Goal: Task Accomplishment & Management: Complete application form

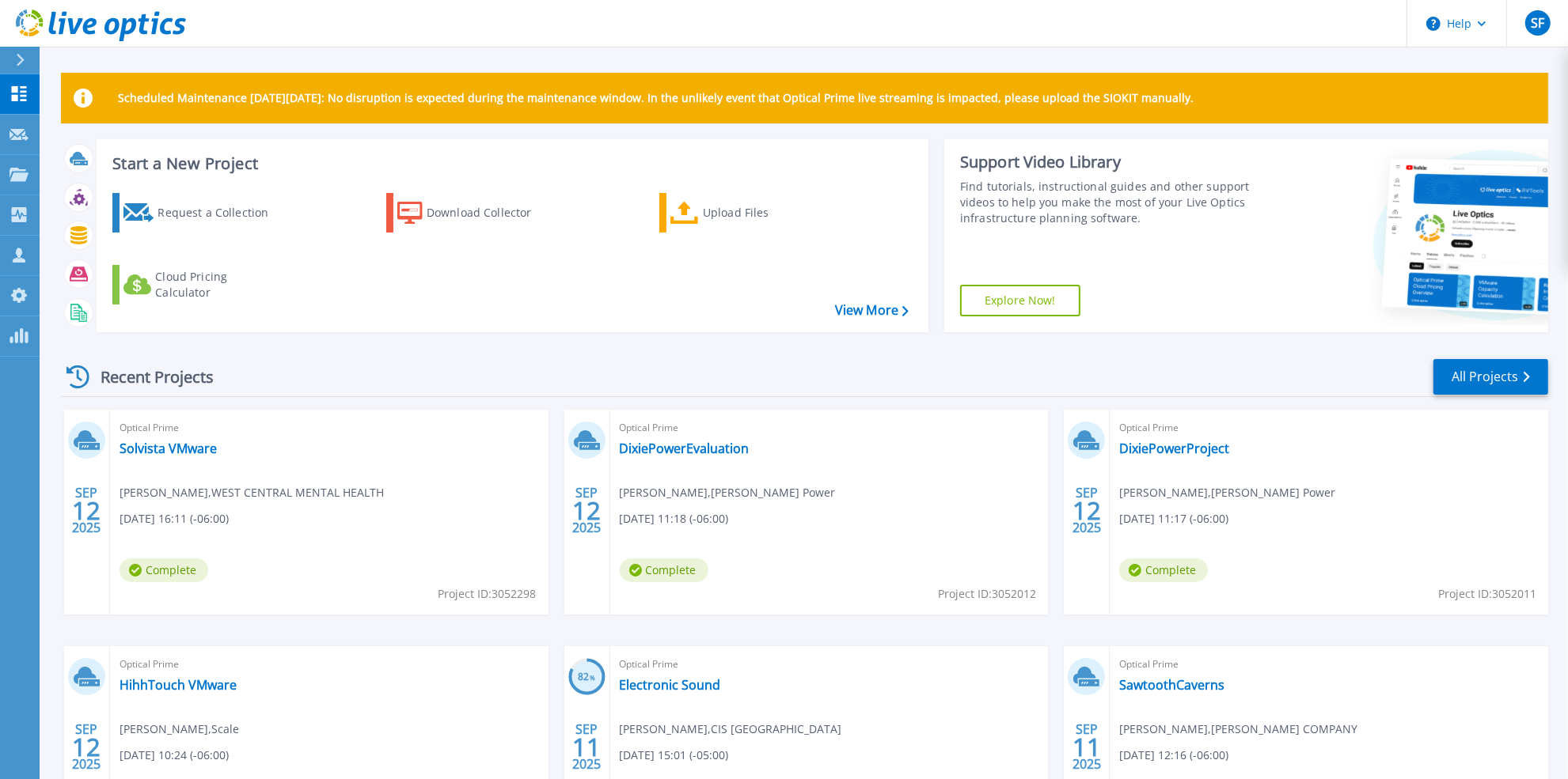
scroll to position [4, 0]
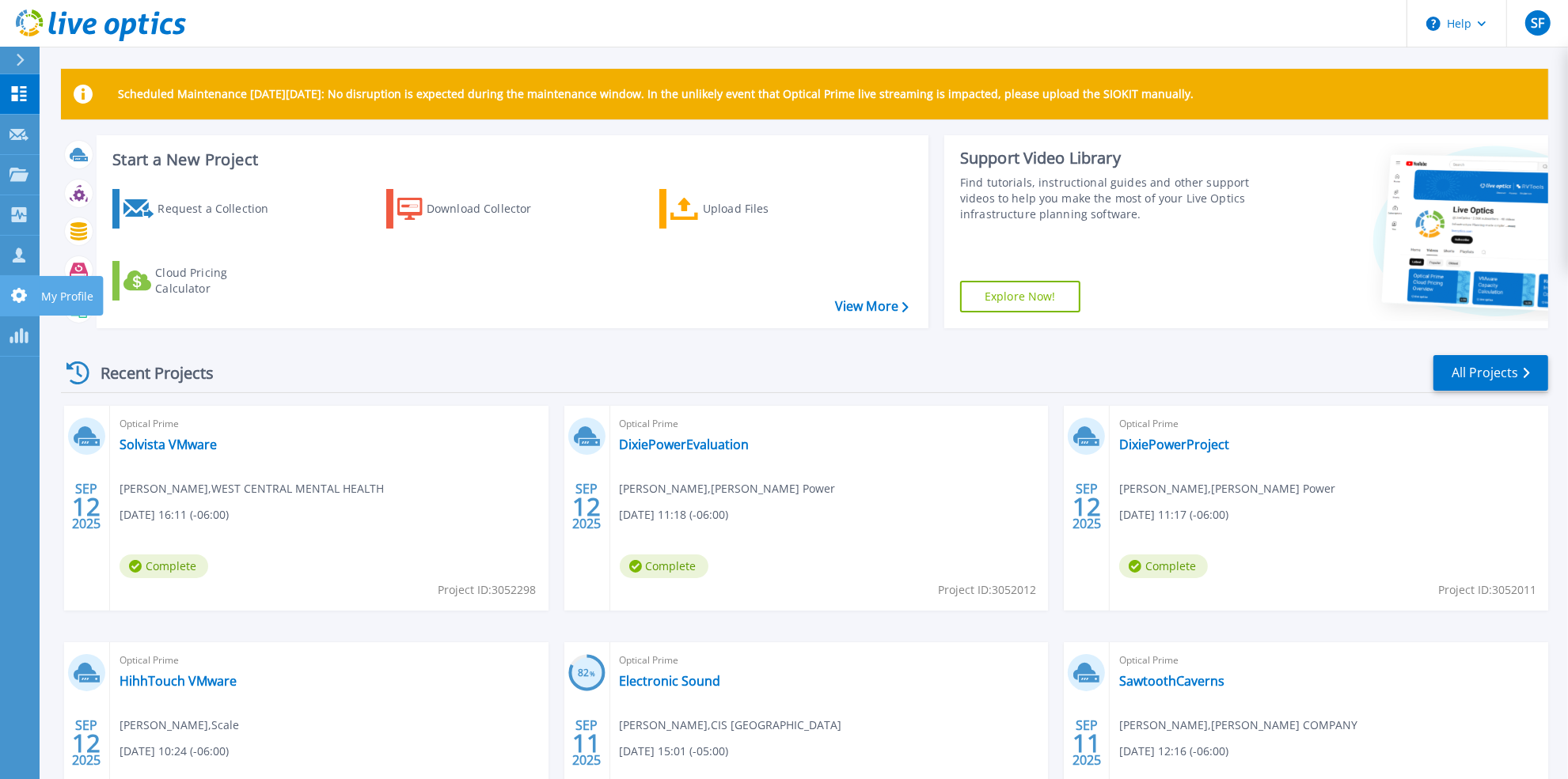
click at [18, 291] on icon at bounding box center [19, 295] width 16 height 15
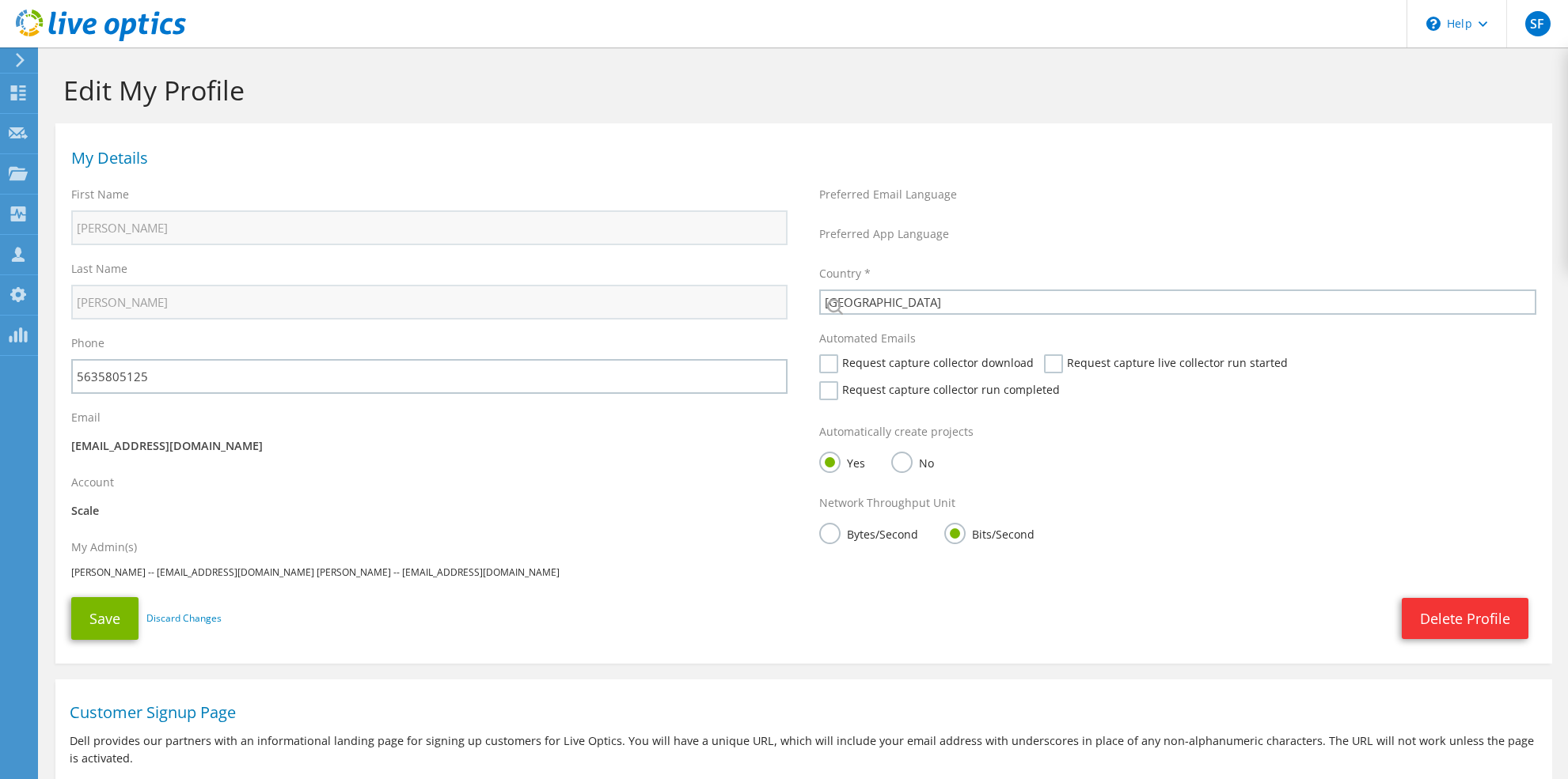
select select "224"
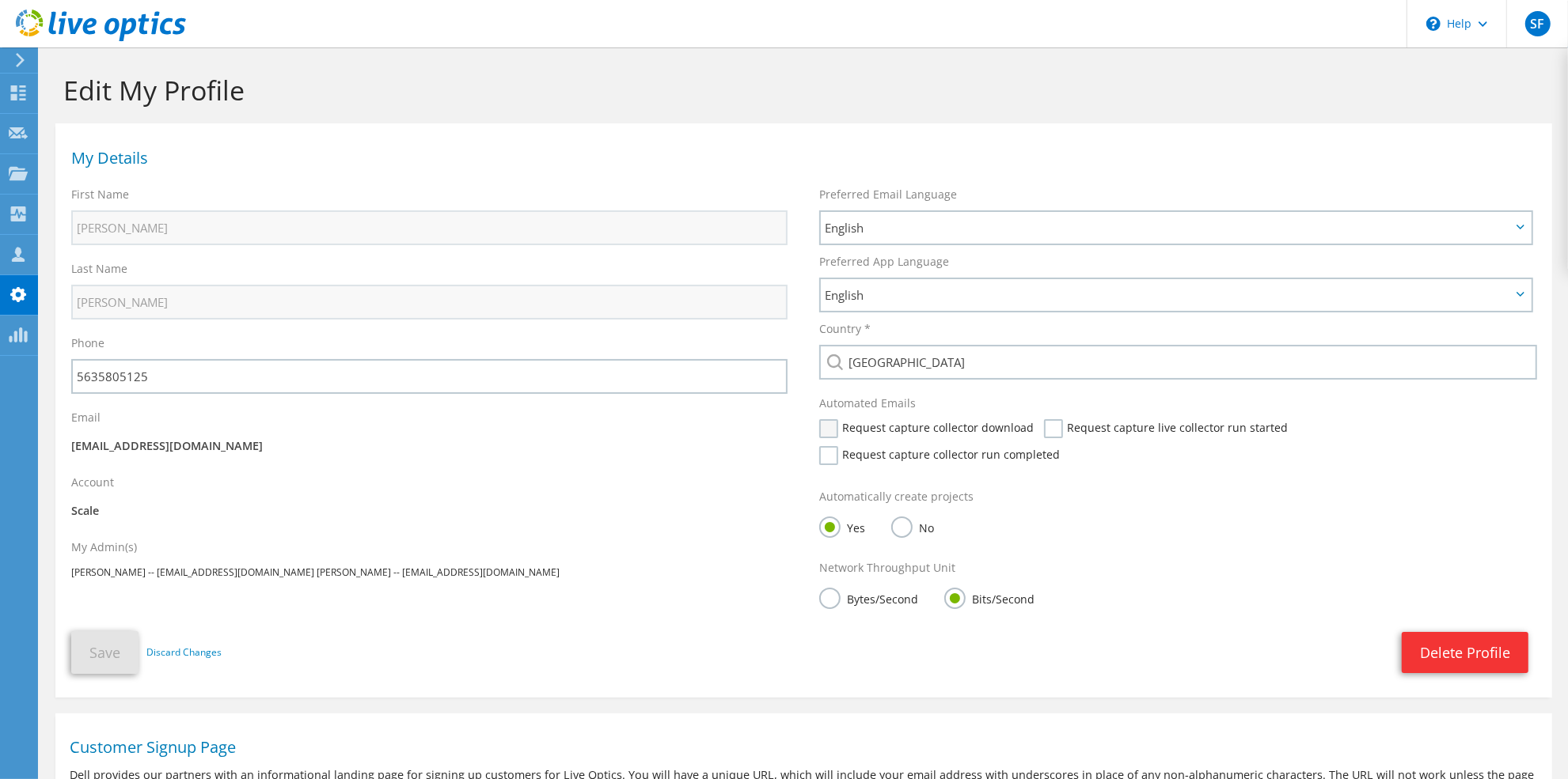
drag, startPoint x: 820, startPoint y: 430, endPoint x: 864, endPoint y: 432, distance: 44.0
click at [821, 430] on label "Request capture collector download" at bounding box center [926, 429] width 215 height 19
click at [0, 0] on input "Request capture collector download" at bounding box center [0, 0] width 0 height 0
click at [1054, 425] on label "Request capture live collector run started" at bounding box center [1166, 429] width 243 height 19
click at [0, 0] on input "Request capture live collector run started" at bounding box center [0, 0] width 0 height 0
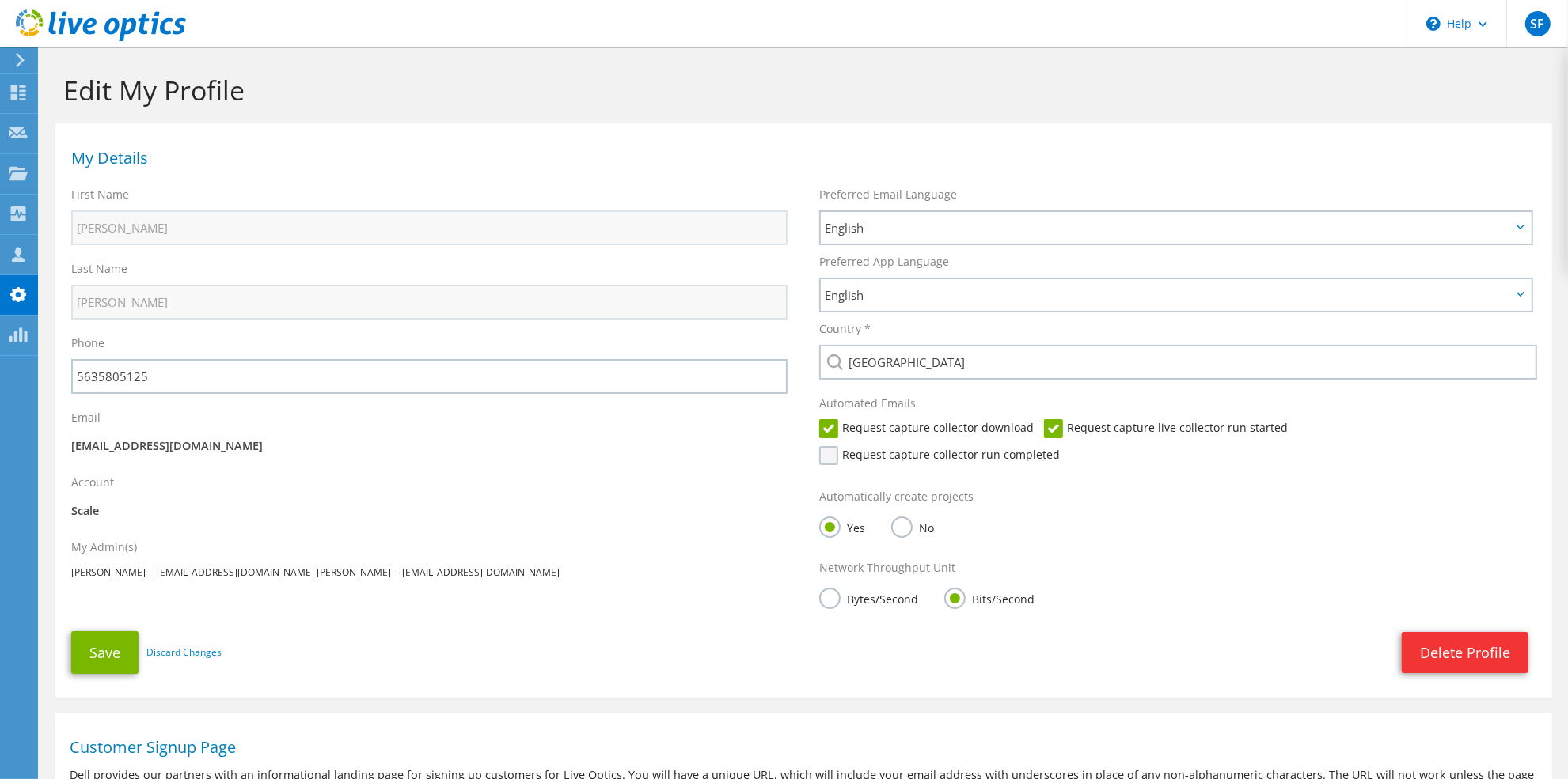
click at [1060, 447] on label "Request capture collector run completed" at bounding box center [939, 456] width 241 height 19
click at [0, 0] on input "Request capture collector run completed" at bounding box center [0, 0] width 0 height 0
click at [124, 631] on button "Save" at bounding box center [104, 652] width 67 height 43
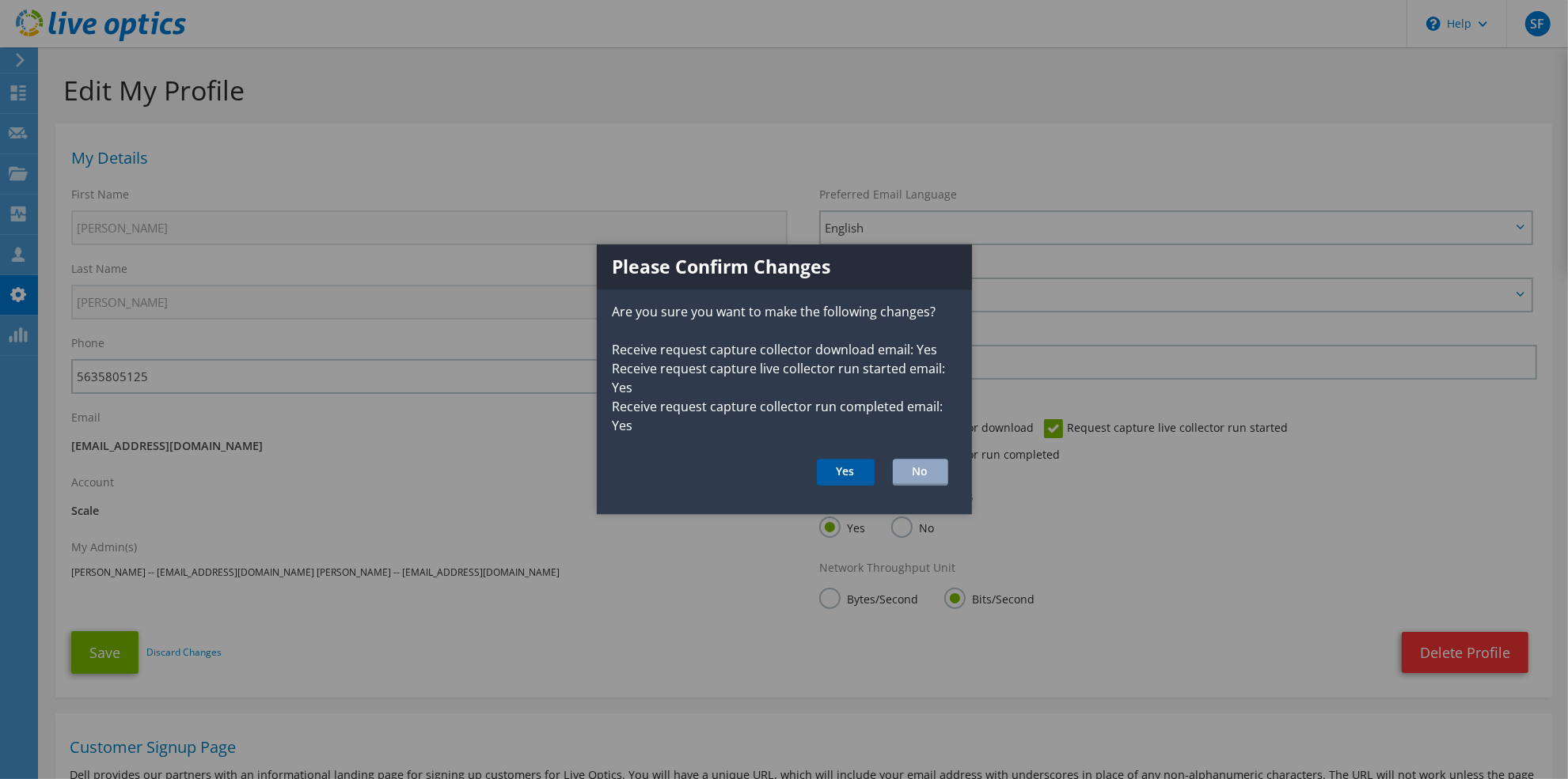
click at [833, 461] on button "Yes" at bounding box center [846, 472] width 58 height 27
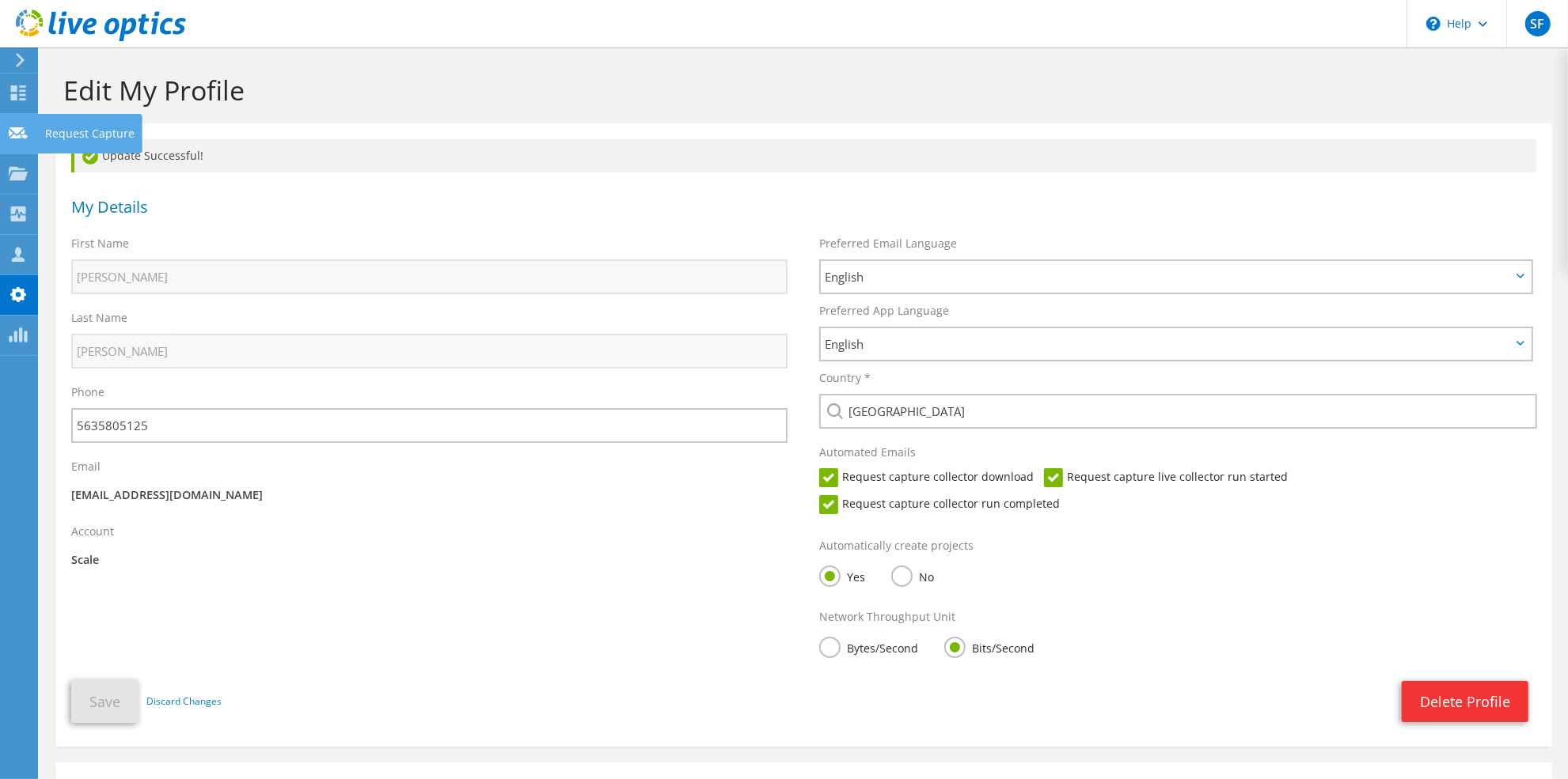
click at [19, 139] on icon at bounding box center [18, 133] width 19 height 15
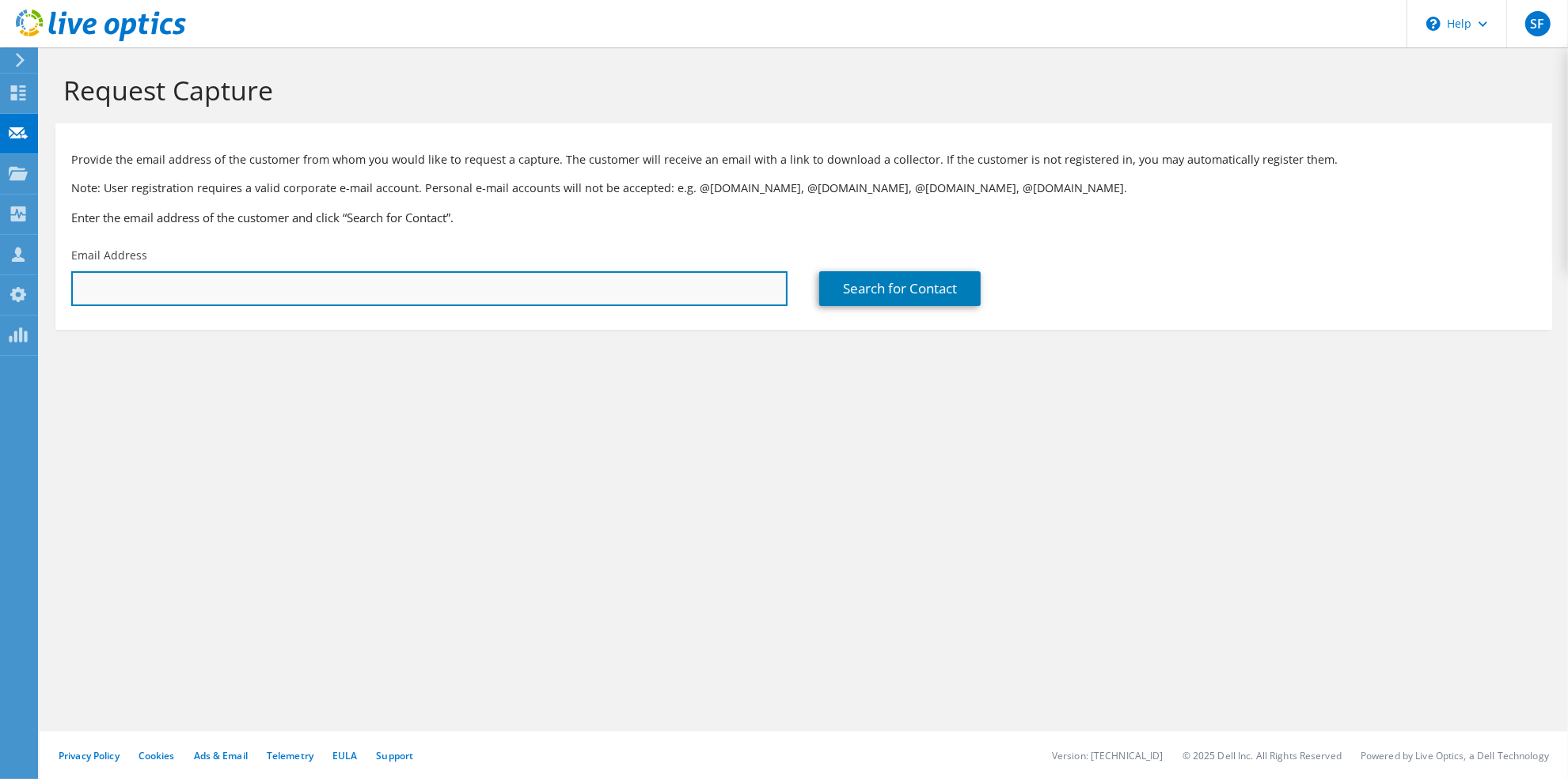
paste input "amomeni@qlan.com"
type input "amomeni@qlan.com"
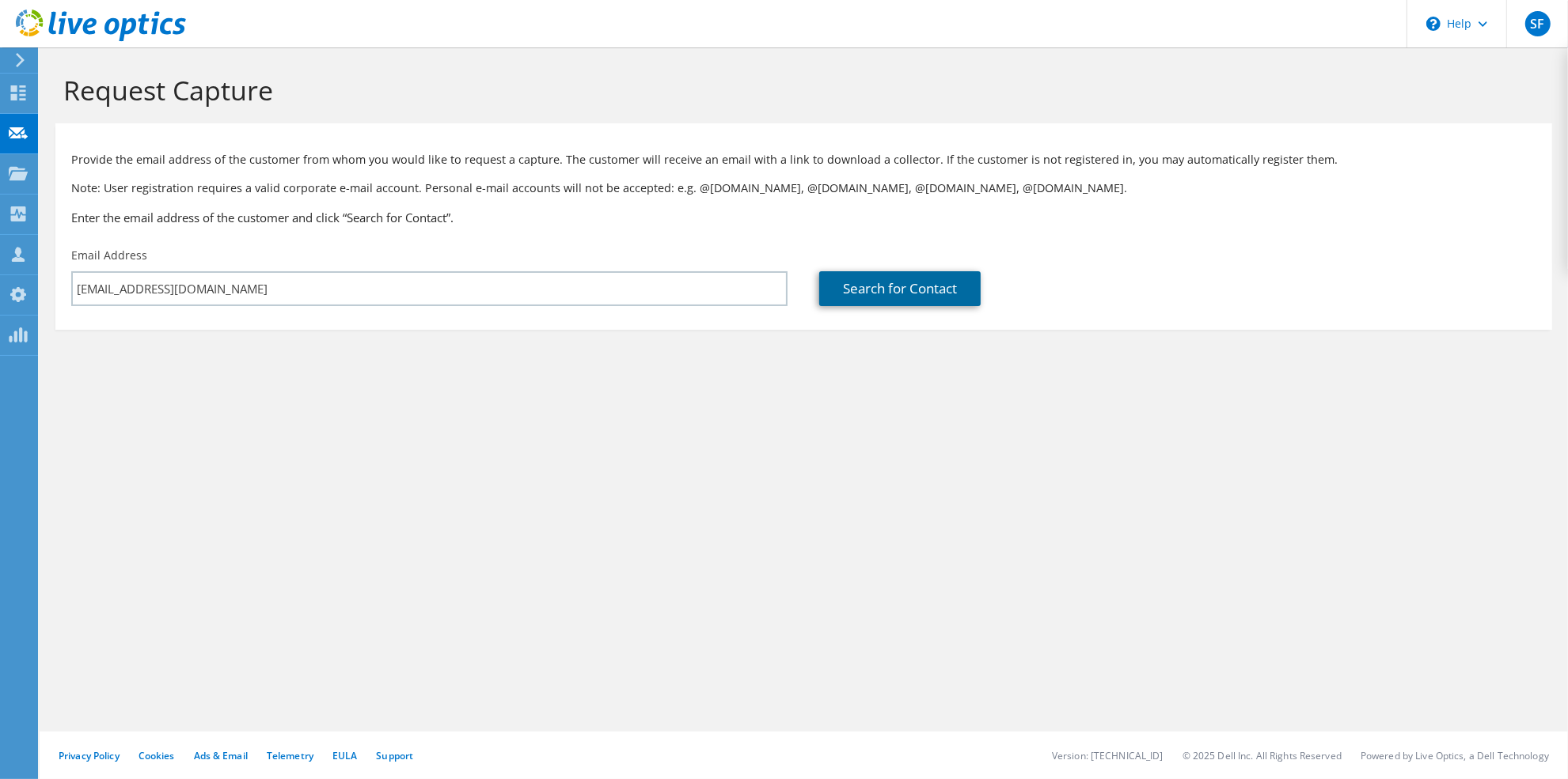
click at [861, 290] on link "Search for Contact" at bounding box center [900, 289] width 162 height 35
type input "QLAN CORP"
type input "Alex"
type input "Momeni"
type input "[GEOGRAPHIC_DATA]"
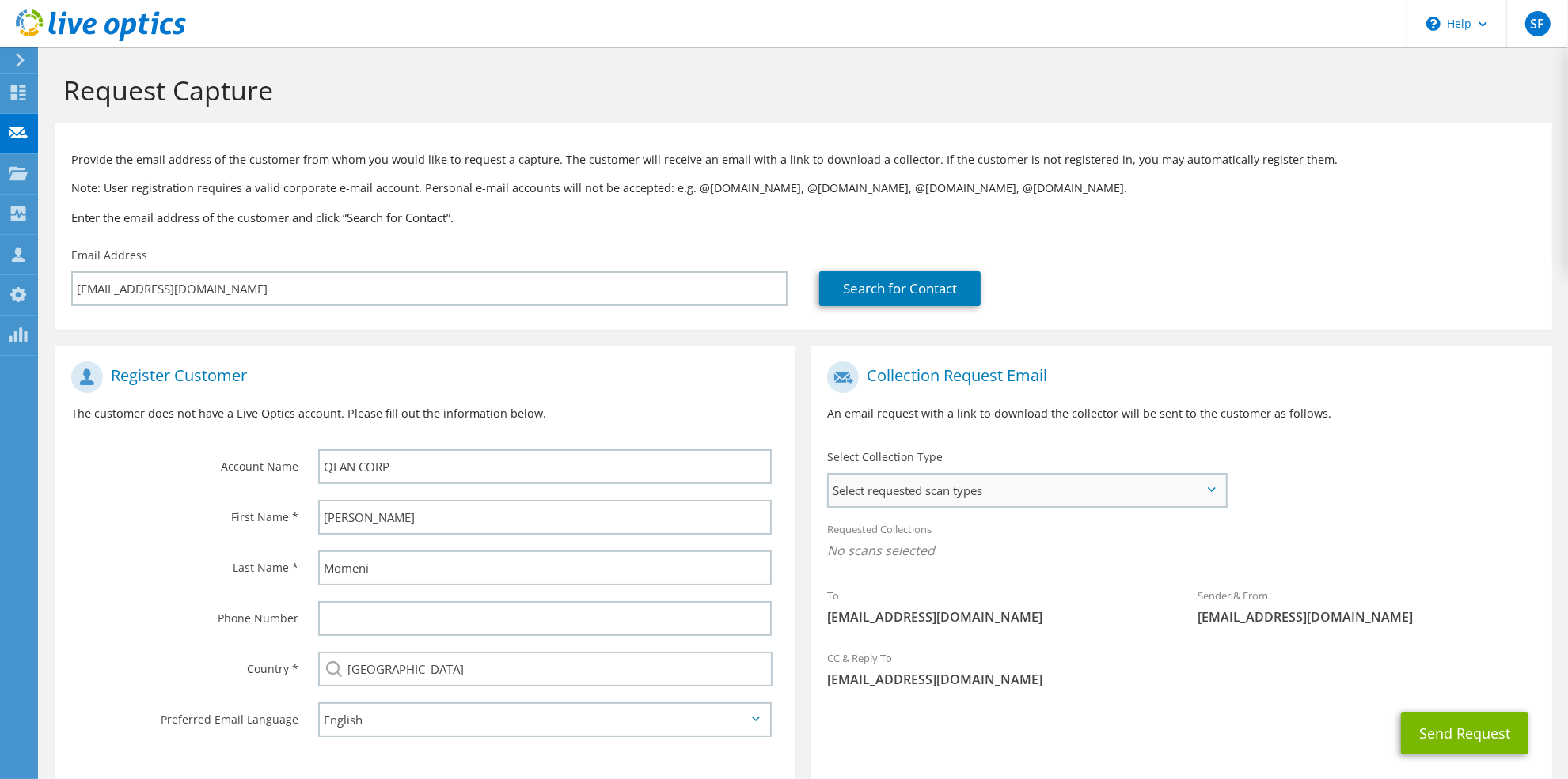
click at [1030, 495] on span "Select requested scan types" at bounding box center [1026, 490] width 397 height 31
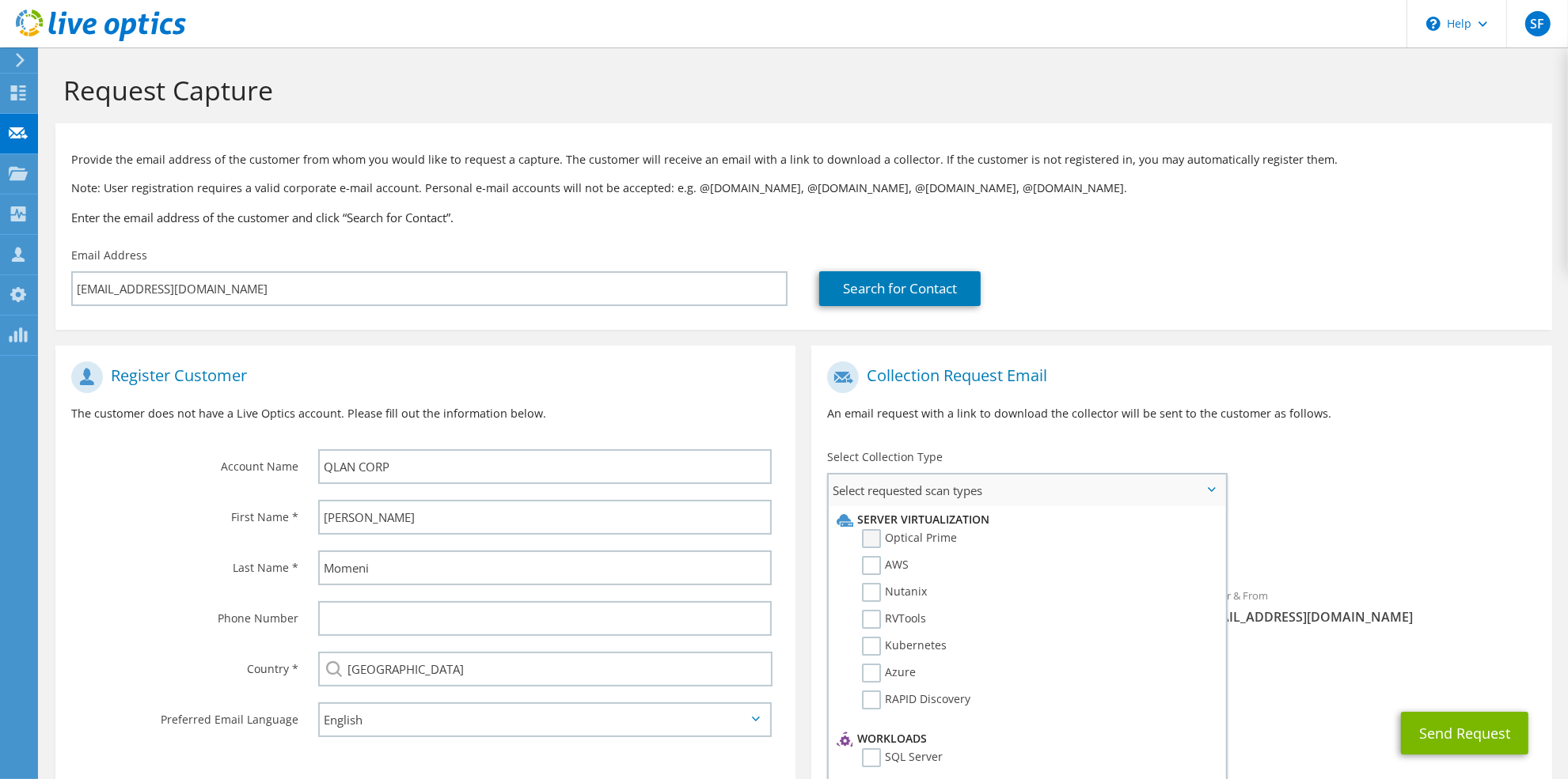
click at [915, 533] on label "Optical Prime" at bounding box center [909, 539] width 95 height 19
click at [0, 0] on input "Optical Prime" at bounding box center [0, 0] width 0 height 0
click at [1363, 514] on div "Requested Collections No scans selected Optical Prime" at bounding box center [1182, 544] width 740 height 63
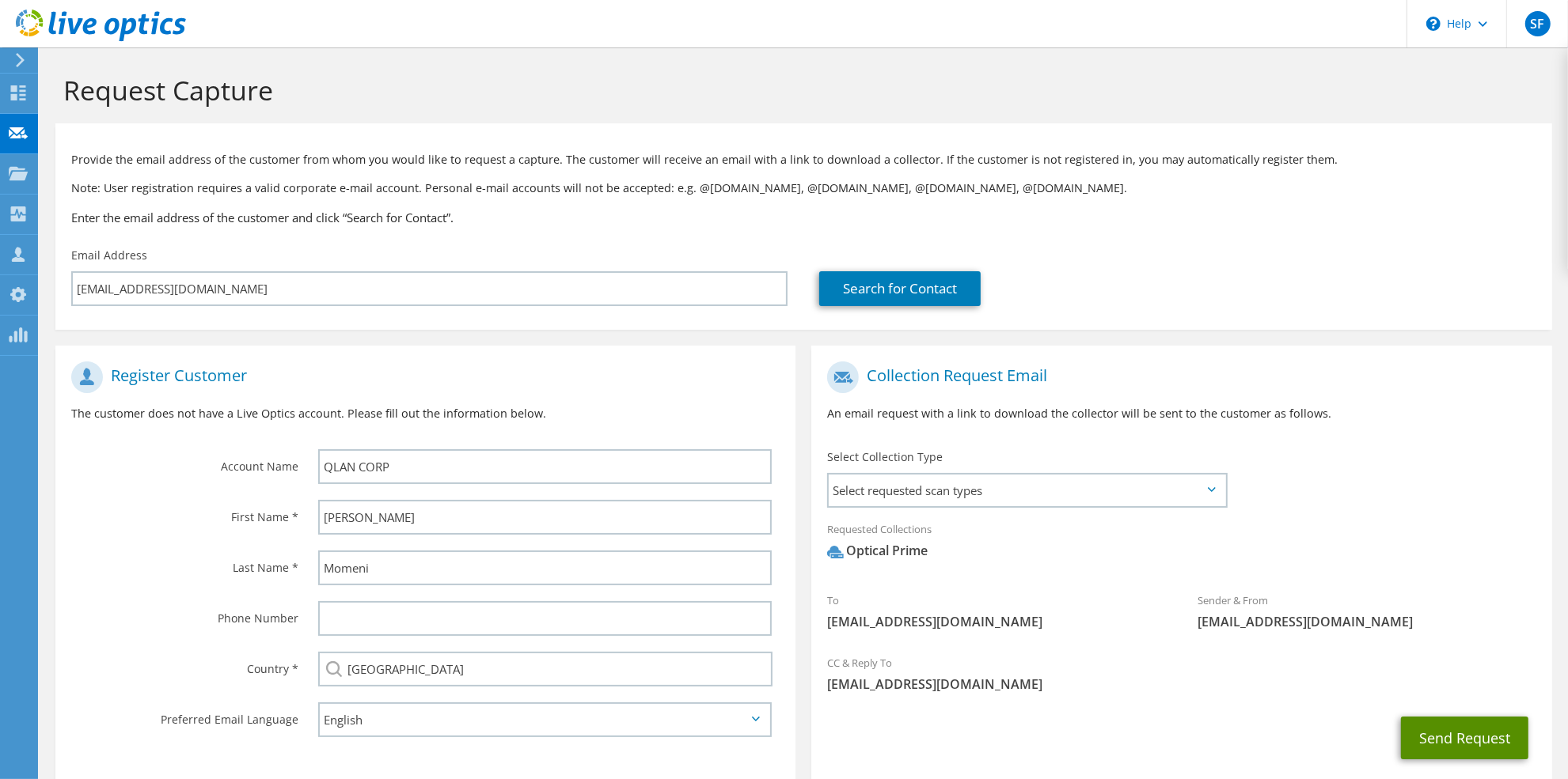
click at [1499, 742] on button "Send Request" at bounding box center [1465, 737] width 128 height 43
